Goal: Find specific page/section: Locate item on page

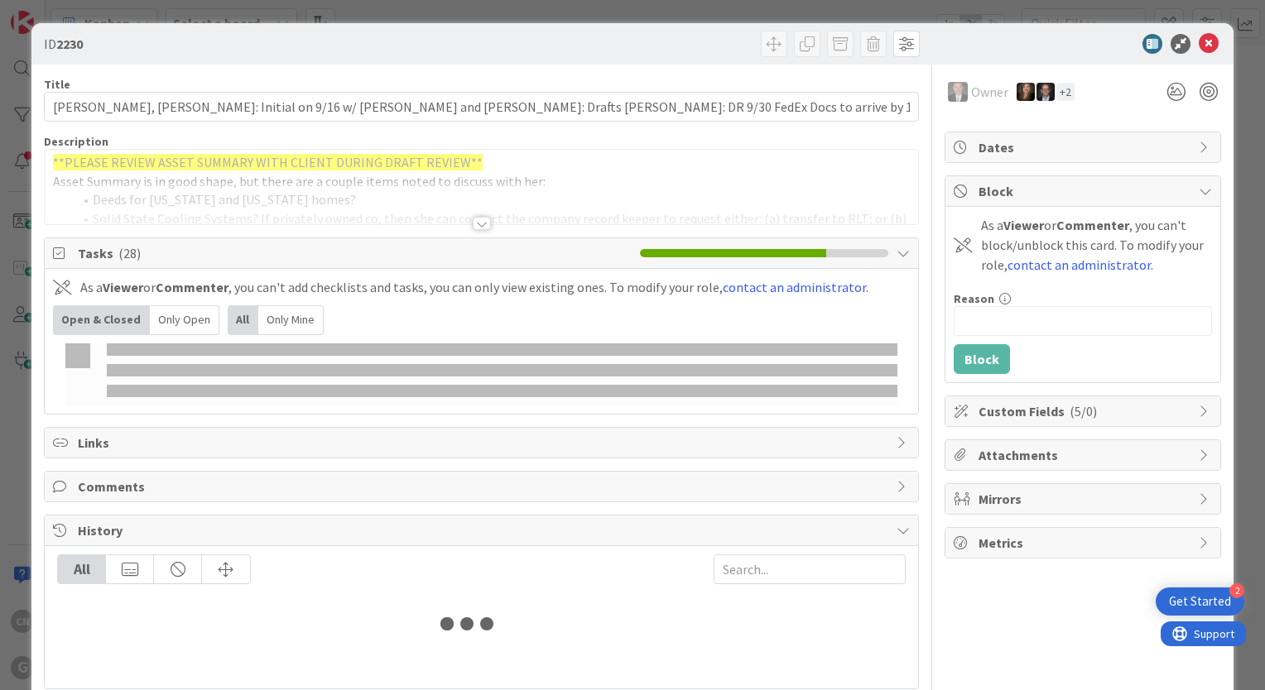
type input "[PERSON_NAME]"
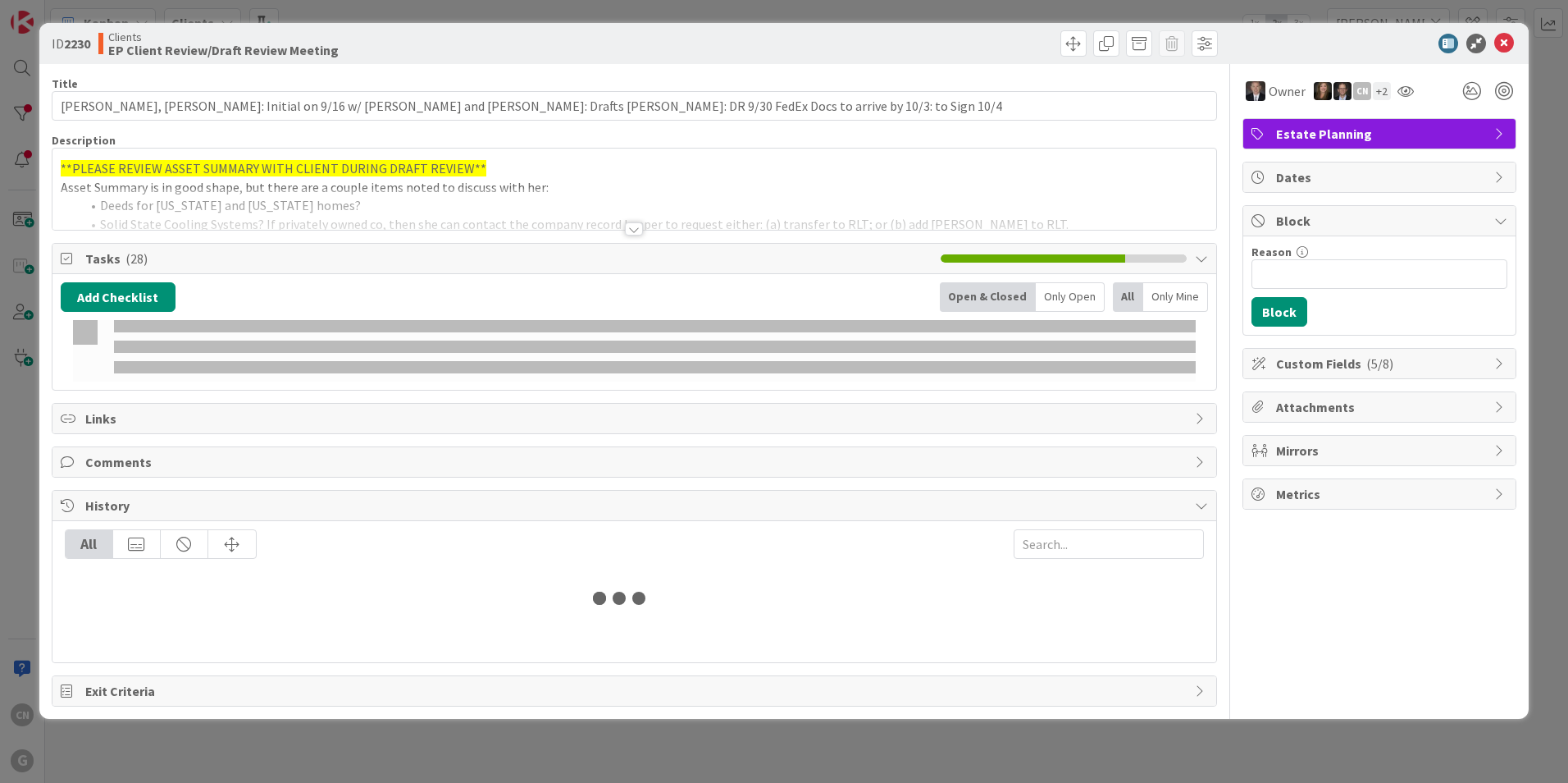
type input "[PERSON_NAME]"
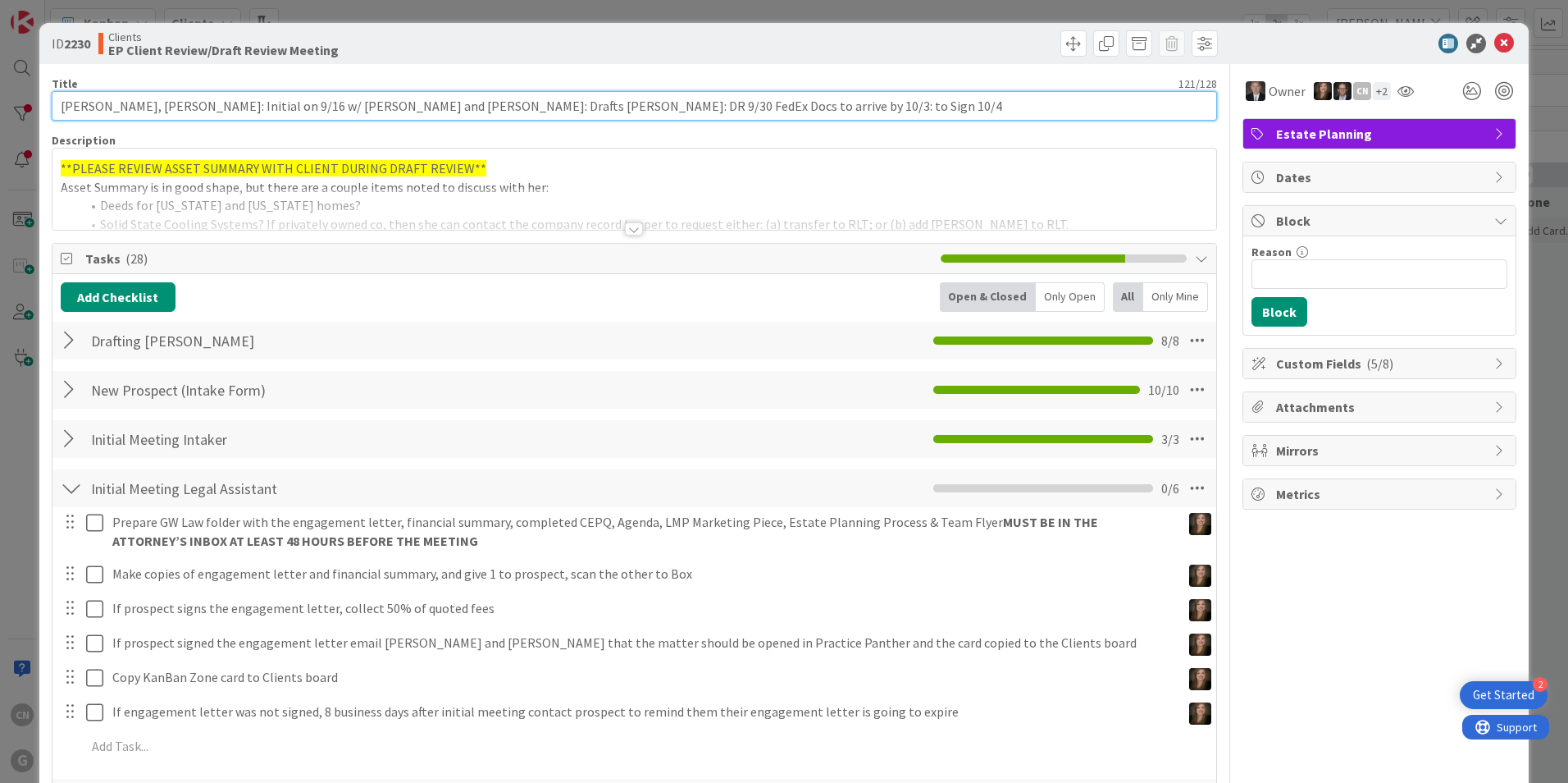
click at [473, 106] on input "[PERSON_NAME], [PERSON_NAME]: Initial on 9/16 w/ [PERSON_NAME] and [PERSON_NAME…" at bounding box center [634, 106] width 1165 height 30
type input "[PERSON_NAME], [PERSON_NAME]: Initial on 9/16 w/ [PERSON_NAME] and [PERSON_NAME…"
